Goal: Transaction & Acquisition: Obtain resource

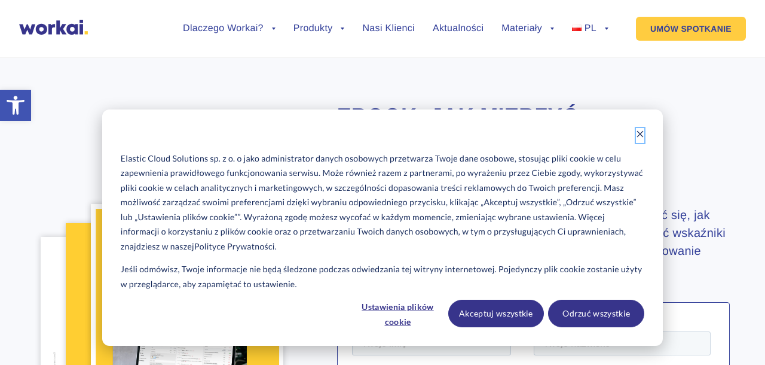
click at [638, 135] on icon "Dismiss cookie banner" at bounding box center [640, 134] width 8 height 8
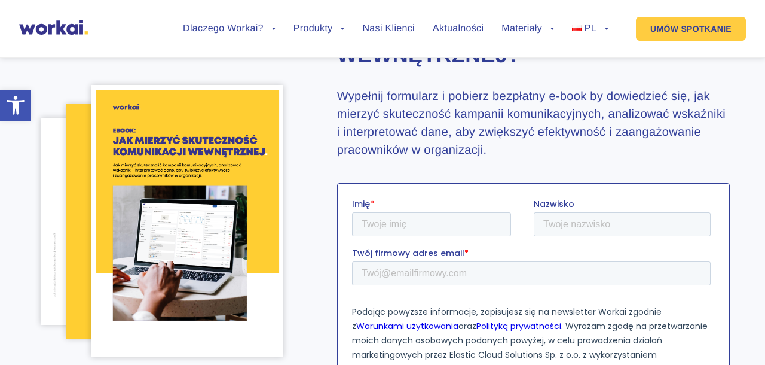
scroll to position [128, 0]
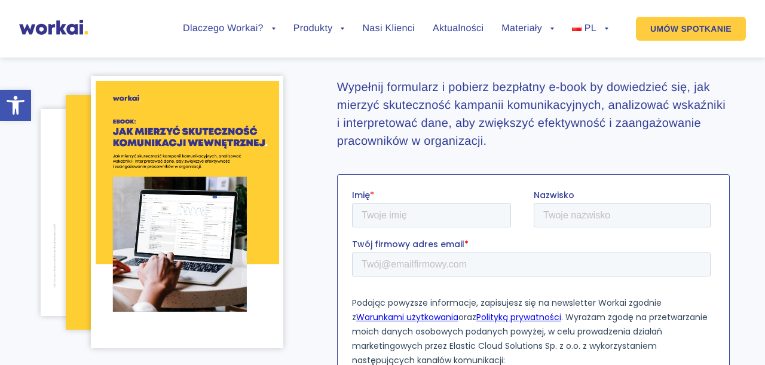
click at [429, 198] on label "Imię *" at bounding box center [443, 194] width 182 height 12
click at [429, 203] on input "Imię *" at bounding box center [431, 215] width 159 height 24
click at [420, 209] on input "Imię *" at bounding box center [431, 215] width 159 height 24
type input "[PERSON_NAME]"
click at [539, 224] on input "Nazwisko" at bounding box center [621, 215] width 177 height 24
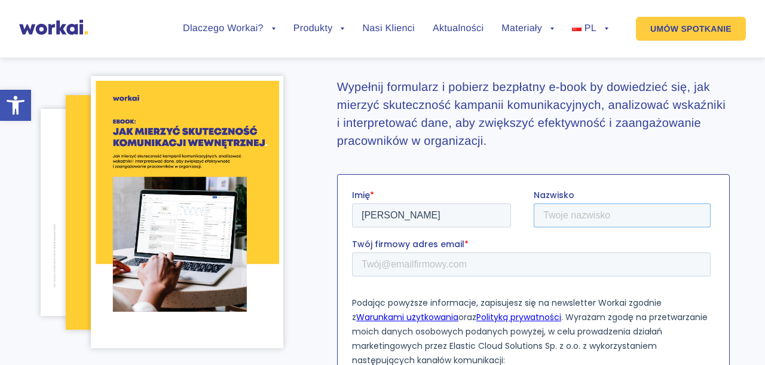
type input "Capek"
click at [417, 271] on input "Twój firmowy adres email *" at bounding box center [531, 264] width 359 height 24
type input "[EMAIL_ADDRESS][DOMAIN_NAME]"
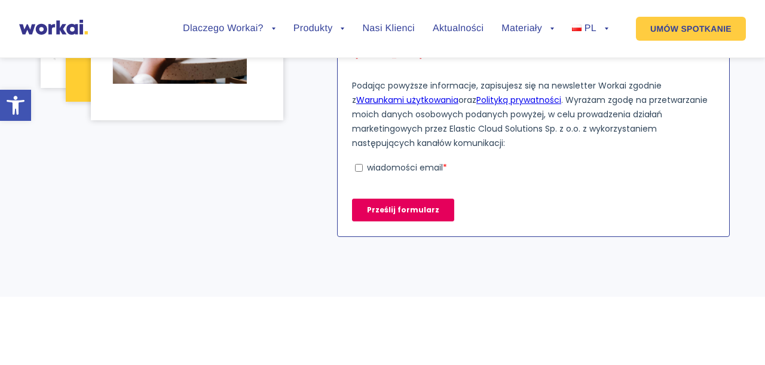
scroll to position [353, 0]
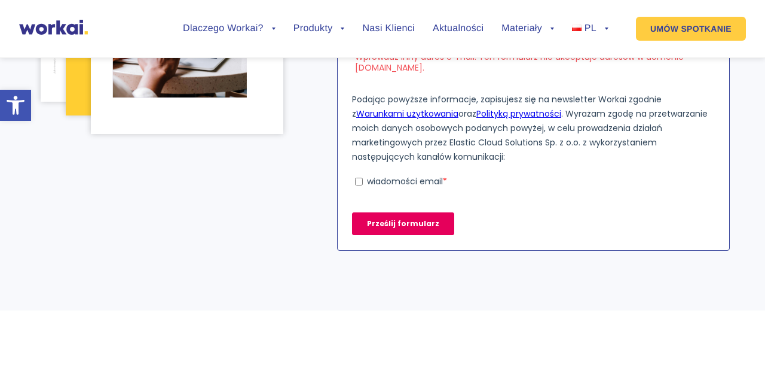
click at [386, 178] on p "wiadomości email" at bounding box center [404, 181] width 76 height 12
click at [362, 178] on input "wiadomości email *" at bounding box center [359, 182] width 8 height 8
checkbox input "true"
click at [402, 225] on input "Prześlij formularz" at bounding box center [403, 223] width 102 height 23
